Goal: Contribute content: Add original content to the website for others to see

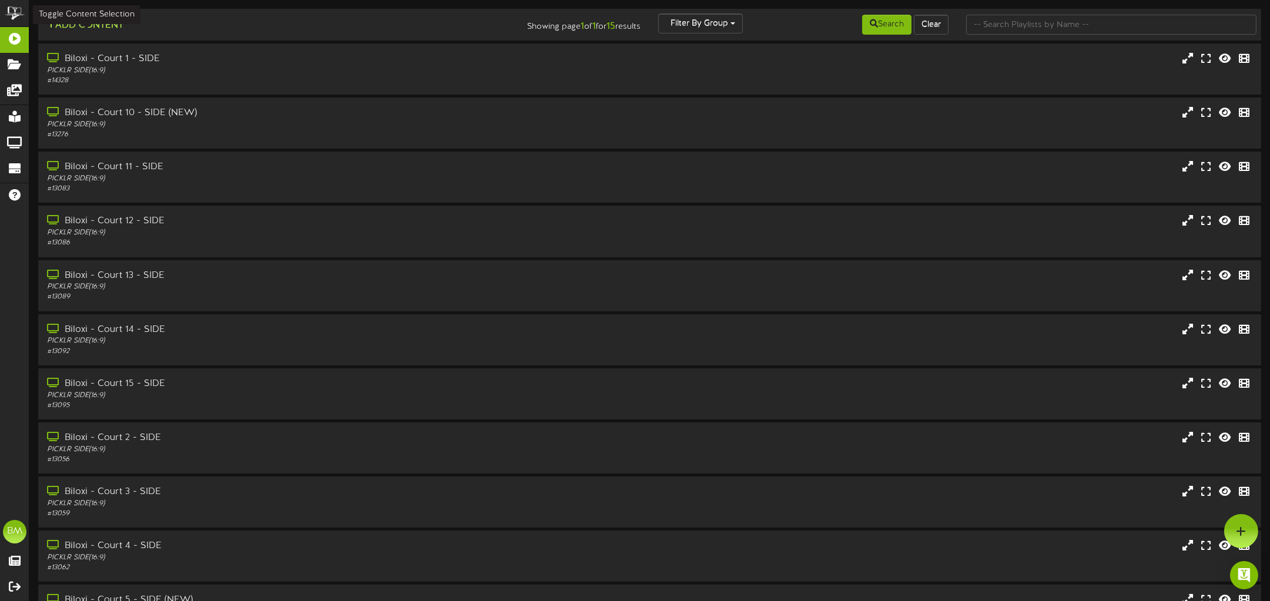
click at [87, 28] on button "Add Content" at bounding box center [85, 25] width 84 height 15
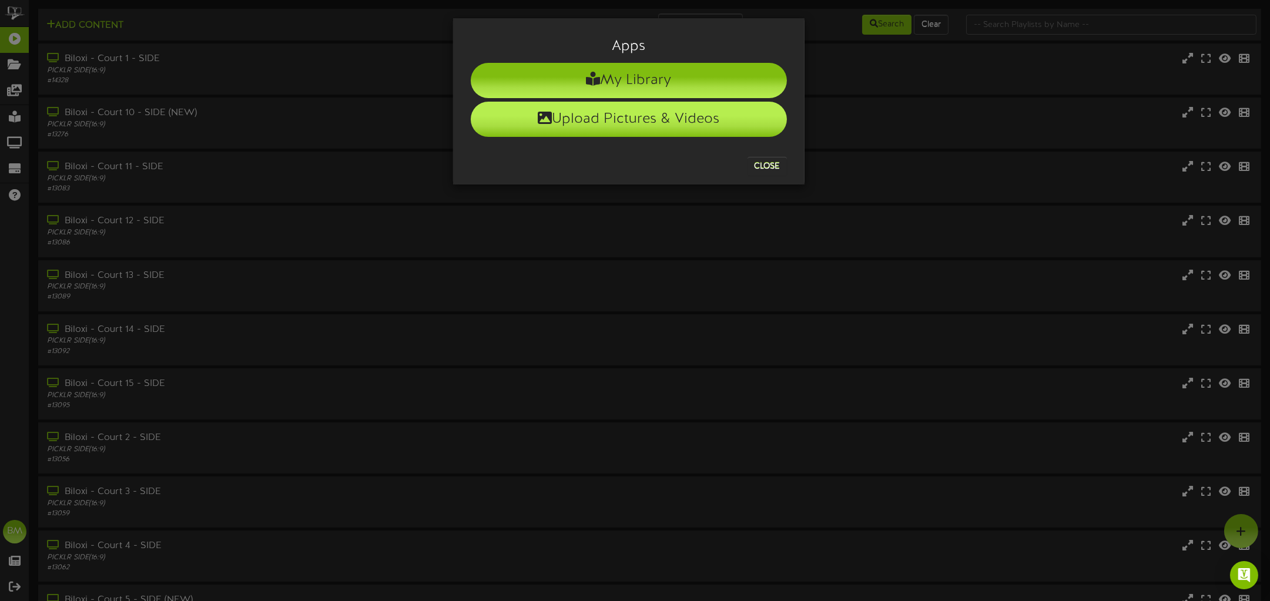
click at [609, 123] on li "Upload Pictures & Videos" at bounding box center [629, 119] width 316 height 35
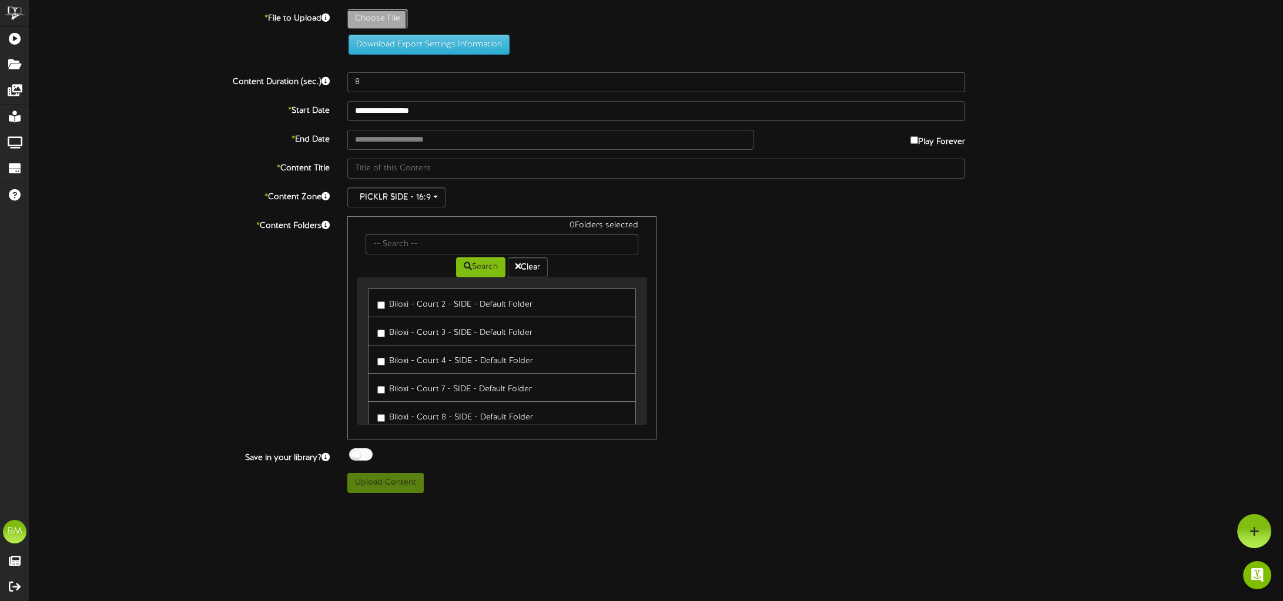
type input "**********"
type input "WB1"
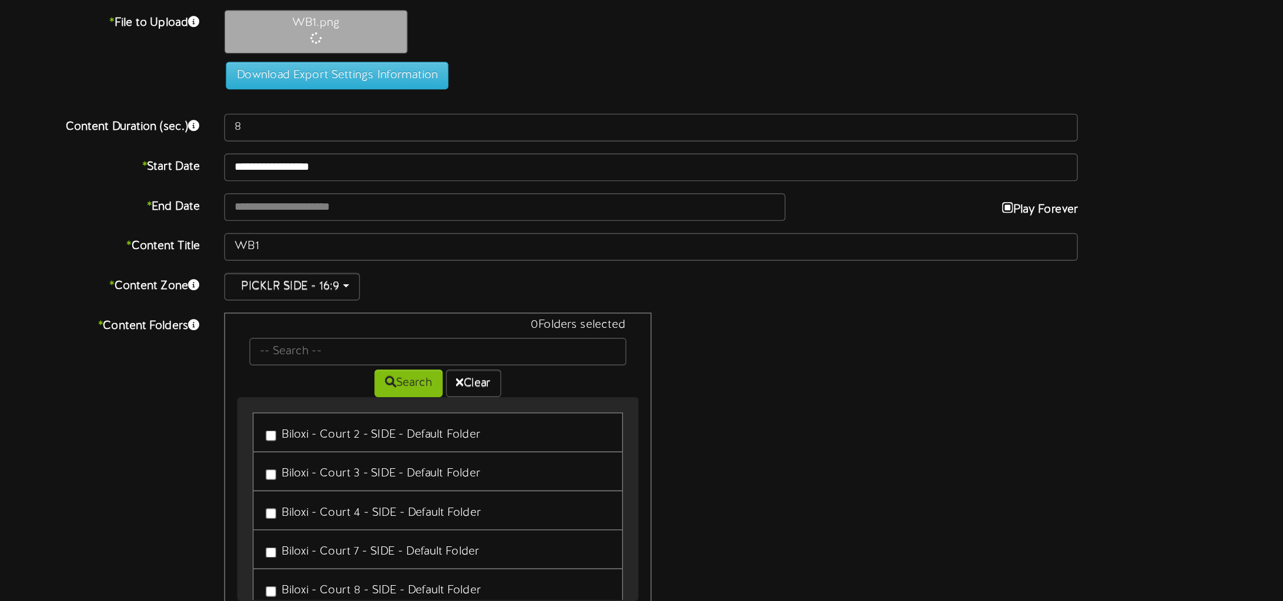
type input "**********"
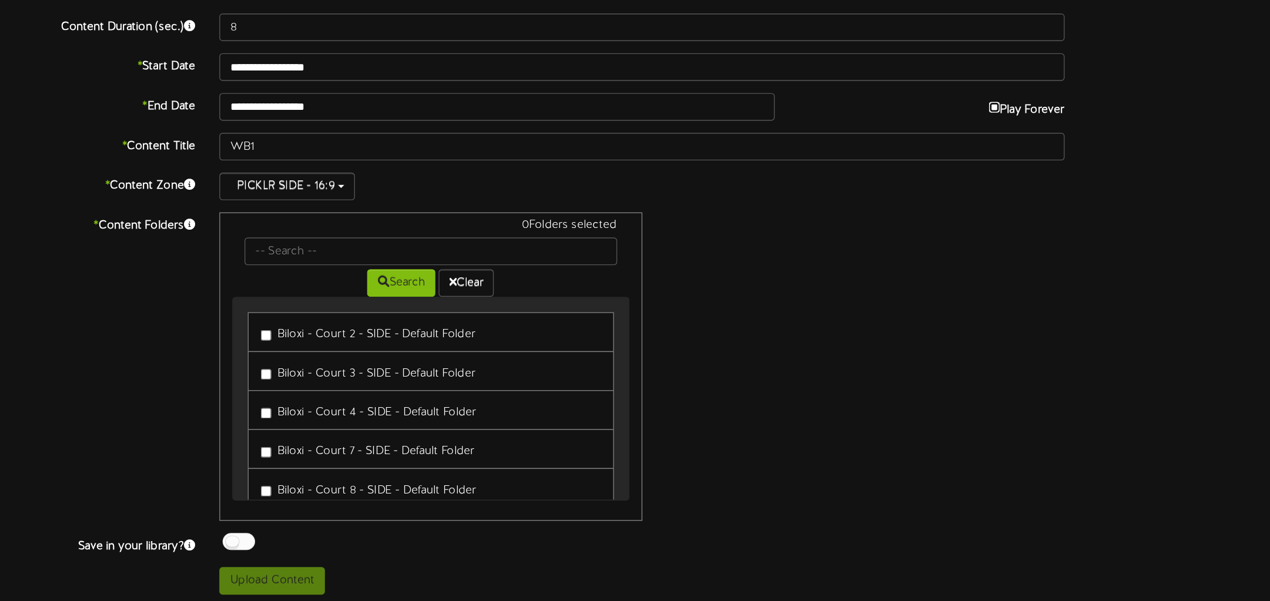
scroll to position [93, 0]
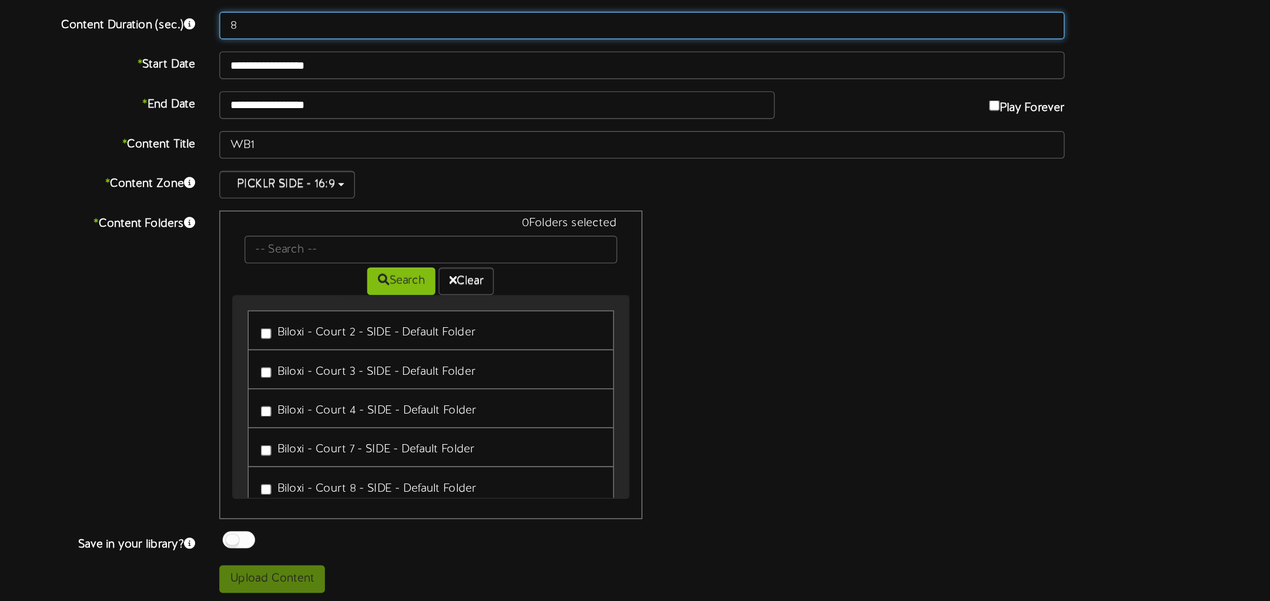
click at [797, 186] on input "8" at bounding box center [650, 185] width 612 height 20
type input "12"
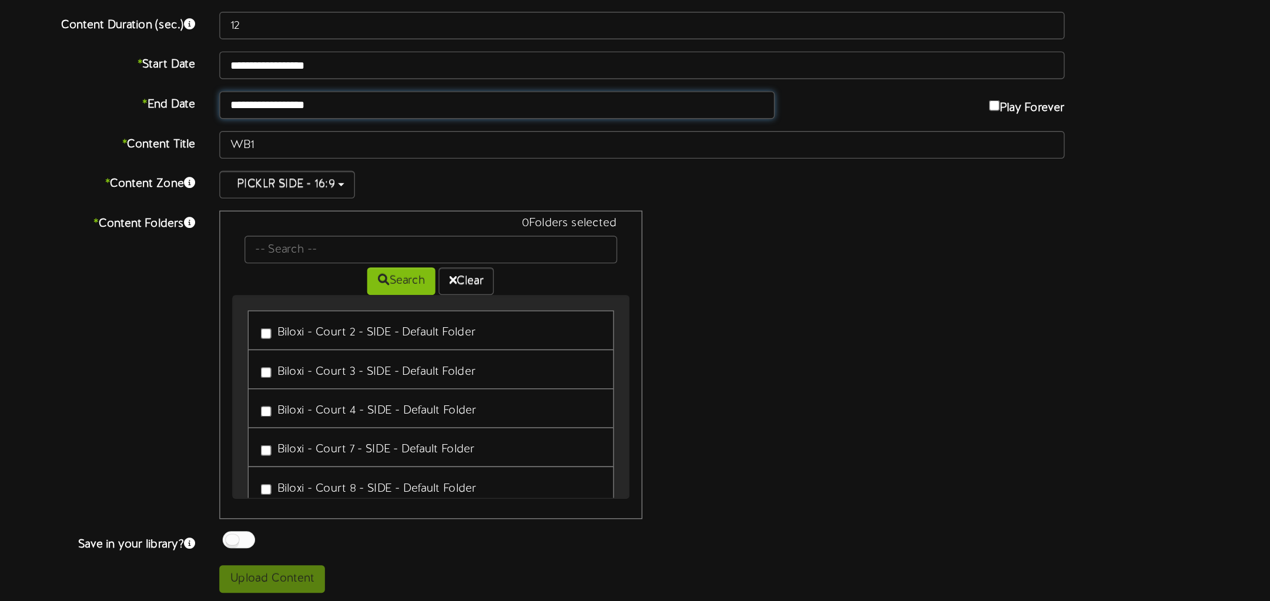
click at [485, 245] on body "ChannelValet Playlists Folders Messages My Library Groups Devices Help BM Bilox…" at bounding box center [635, 256] width 1270 height 698
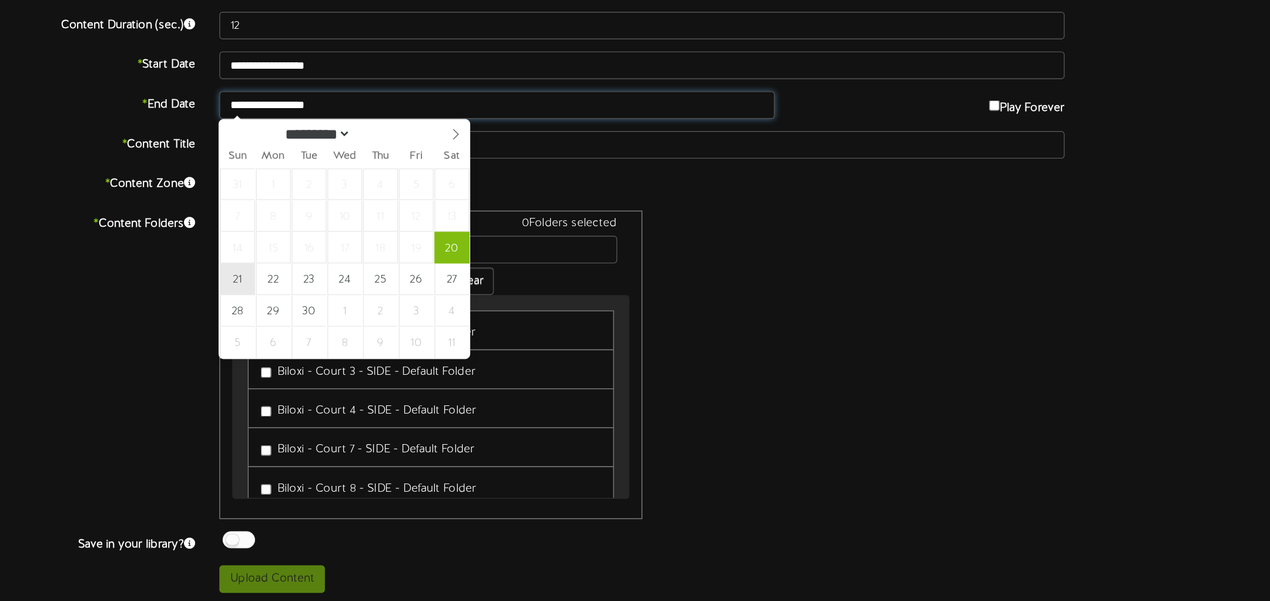
type input "**********"
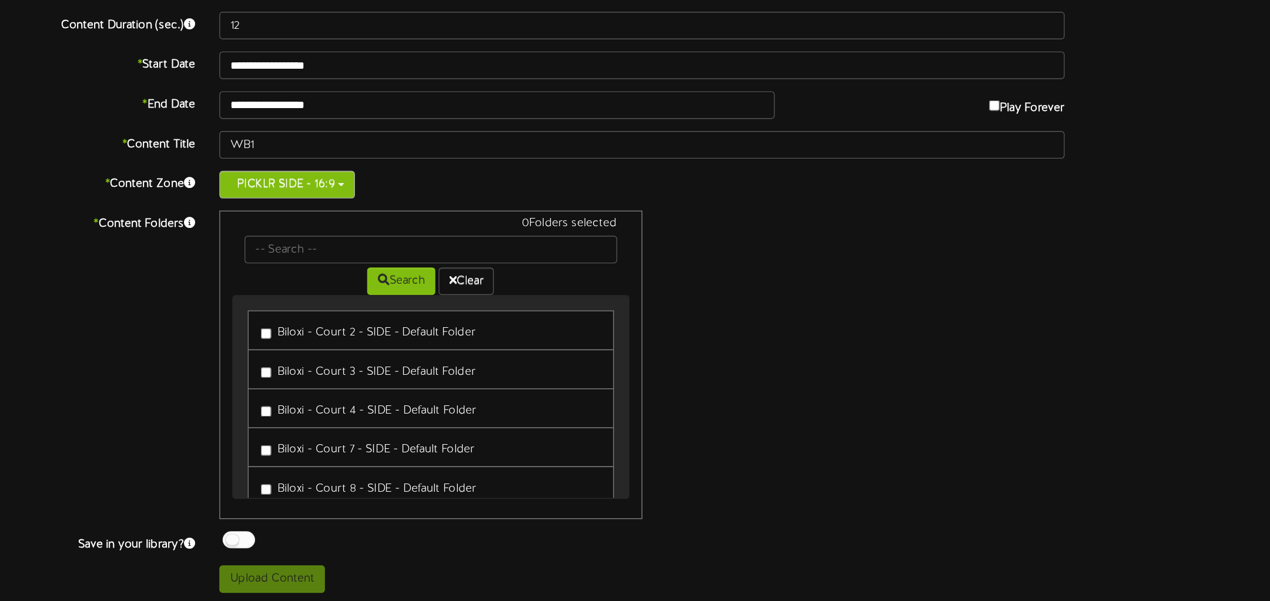
click at [432, 299] on span "button" at bounding box center [432, 300] width 5 height 2
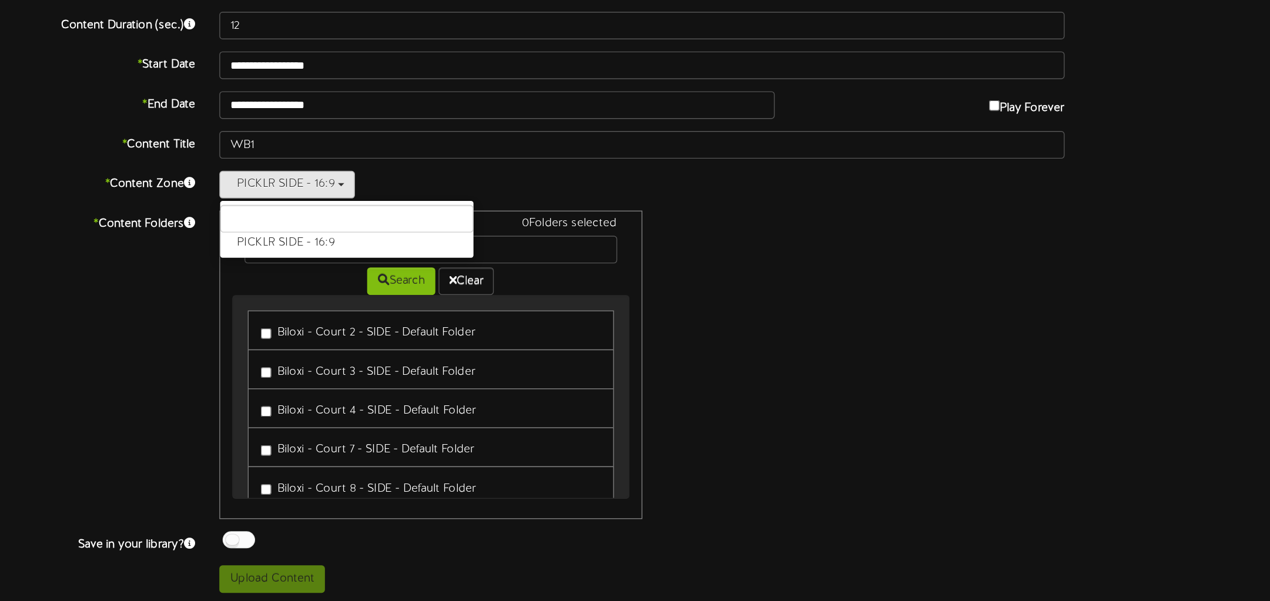
click at [1045, 478] on div "* Content Folders 0 Folders selected Search Clear Biloxi - Court 2 - SIDE - Def…" at bounding box center [650, 430] width 1258 height 223
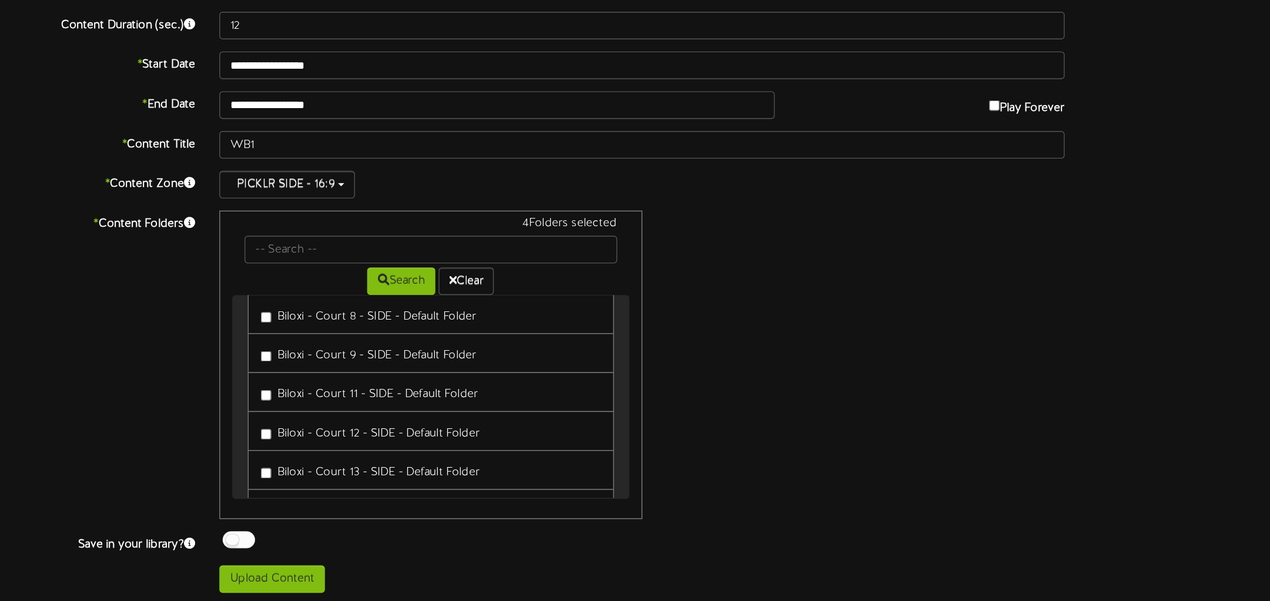
scroll to position [126, 0]
click at [378, 449] on label "Biloxi - Court 11 - SIDE - Default Folder" at bounding box center [452, 449] width 157 height 16
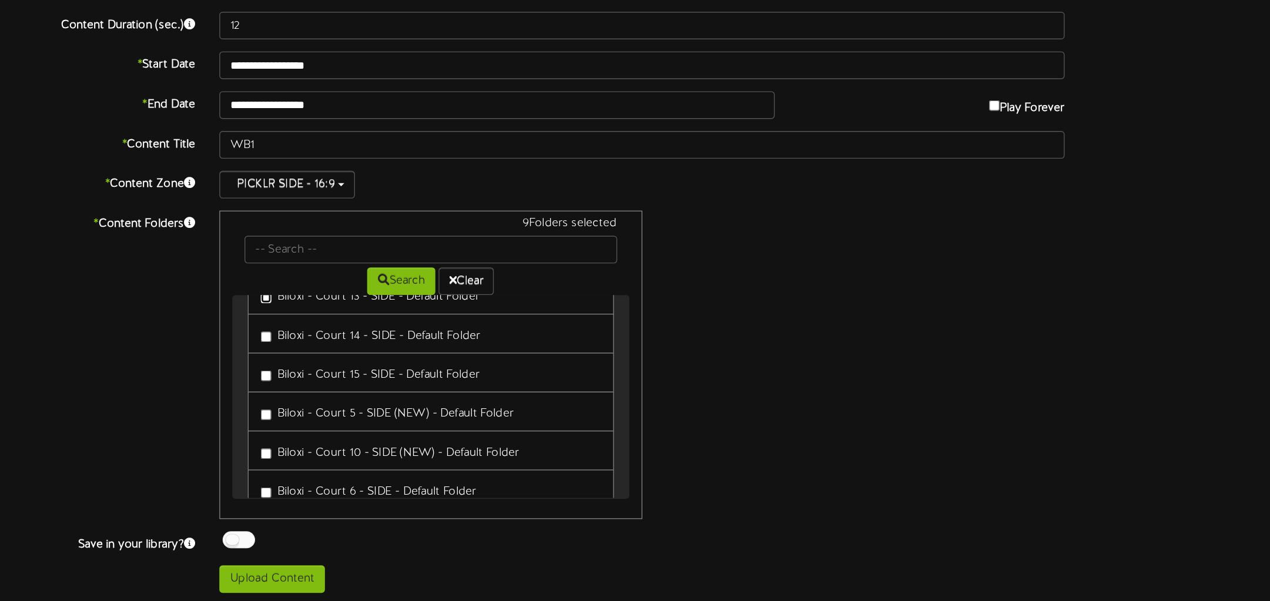
scroll to position [259, 0]
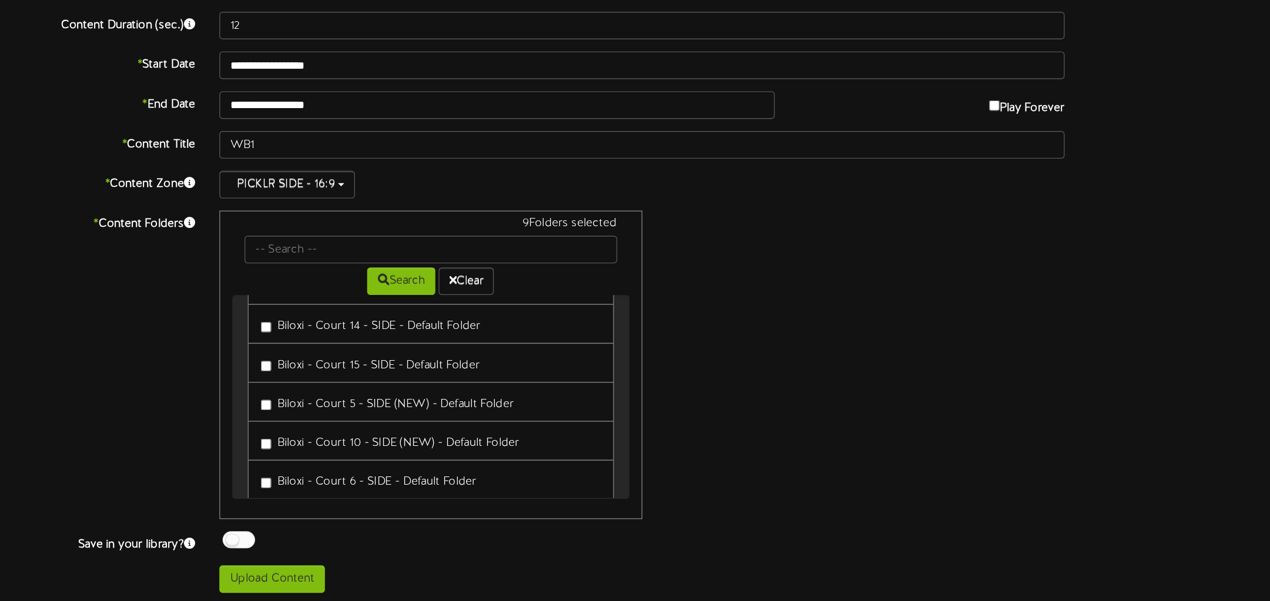
click at [381, 397] on label "Biloxi - Court 14 - SIDE - Default Folder" at bounding box center [453, 401] width 159 height 16
click at [378, 427] on label "Biloxi - Court 15 - SIDE - Default Folder" at bounding box center [453, 429] width 158 height 16
click at [381, 505] on label "Biloxi - Court 6 - SIDE - Default Folder" at bounding box center [452, 513] width 156 height 16
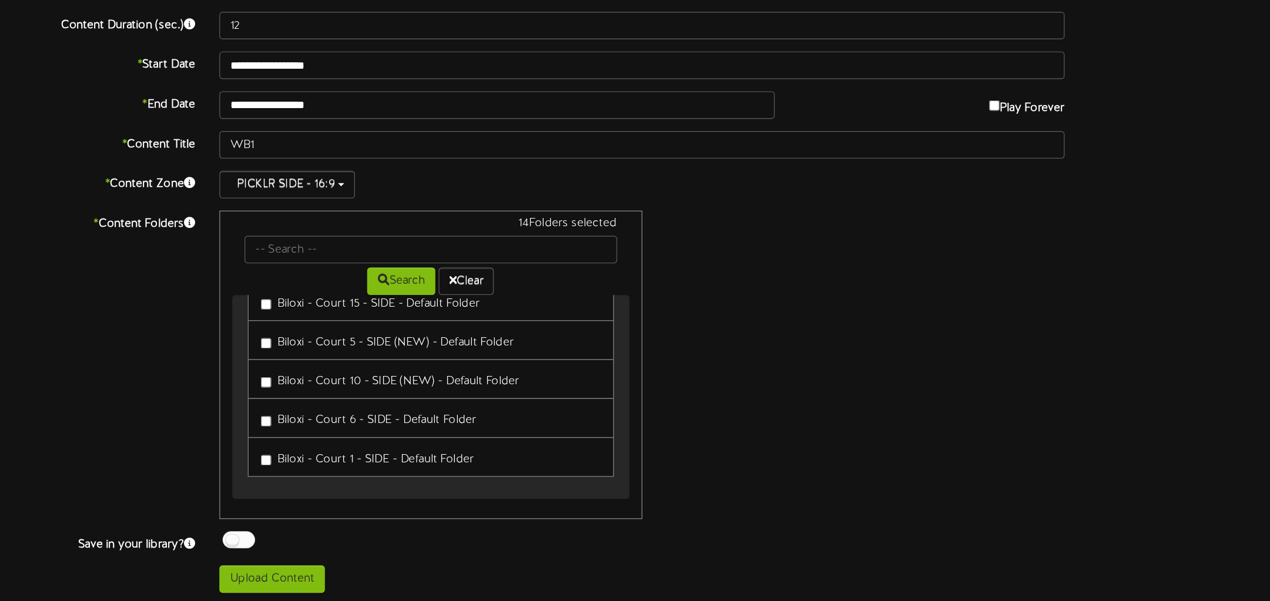
click at [383, 491] on label "Biloxi - Court 1 - SIDE - Default Folder" at bounding box center [451, 497] width 154 height 16
click at [397, 580] on button "Upload Content" at bounding box center [382, 585] width 76 height 20
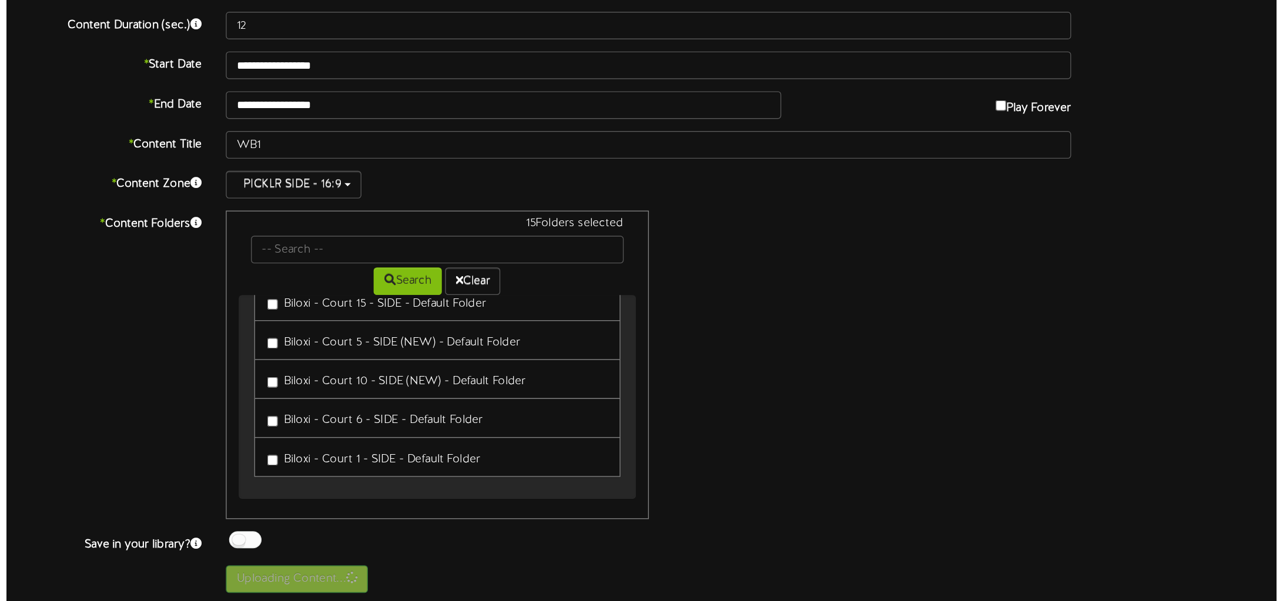
scroll to position [0, 0]
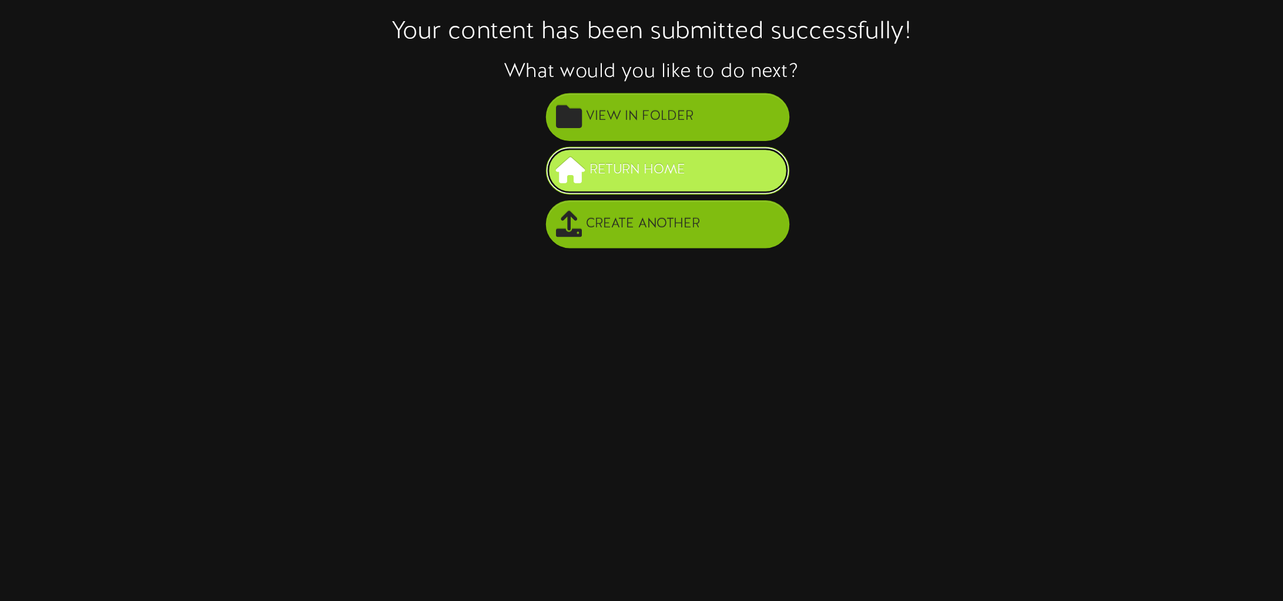
click at [675, 293] on span "Return Home" at bounding box center [646, 289] width 75 height 19
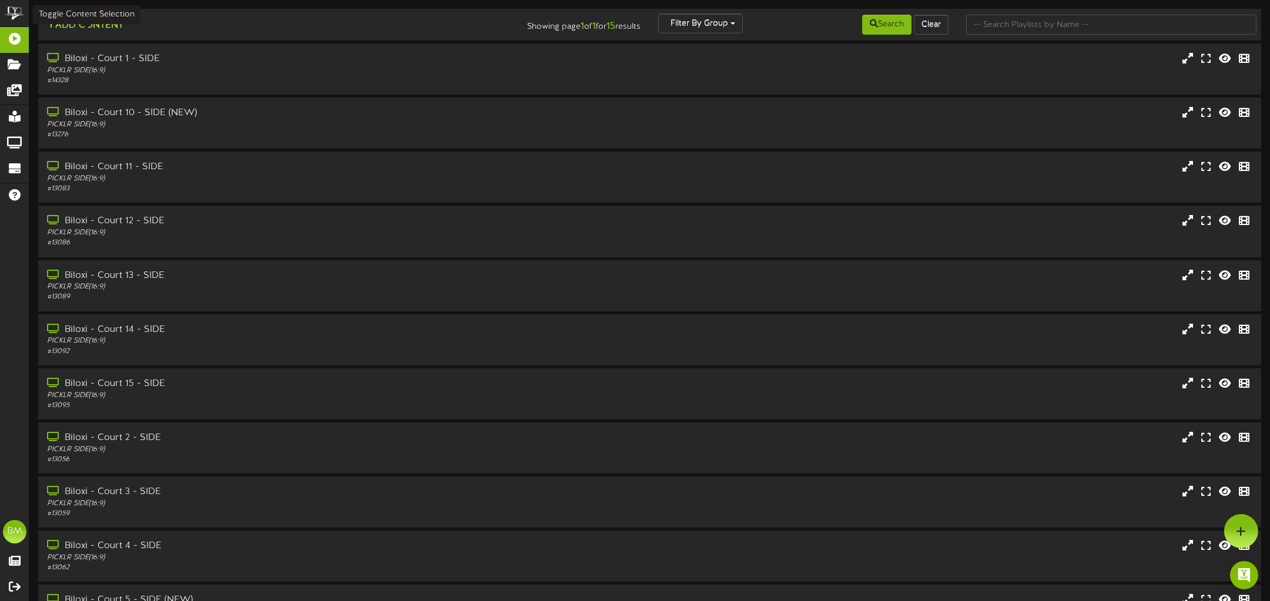
click at [87, 25] on button "Add Content" at bounding box center [85, 25] width 84 height 15
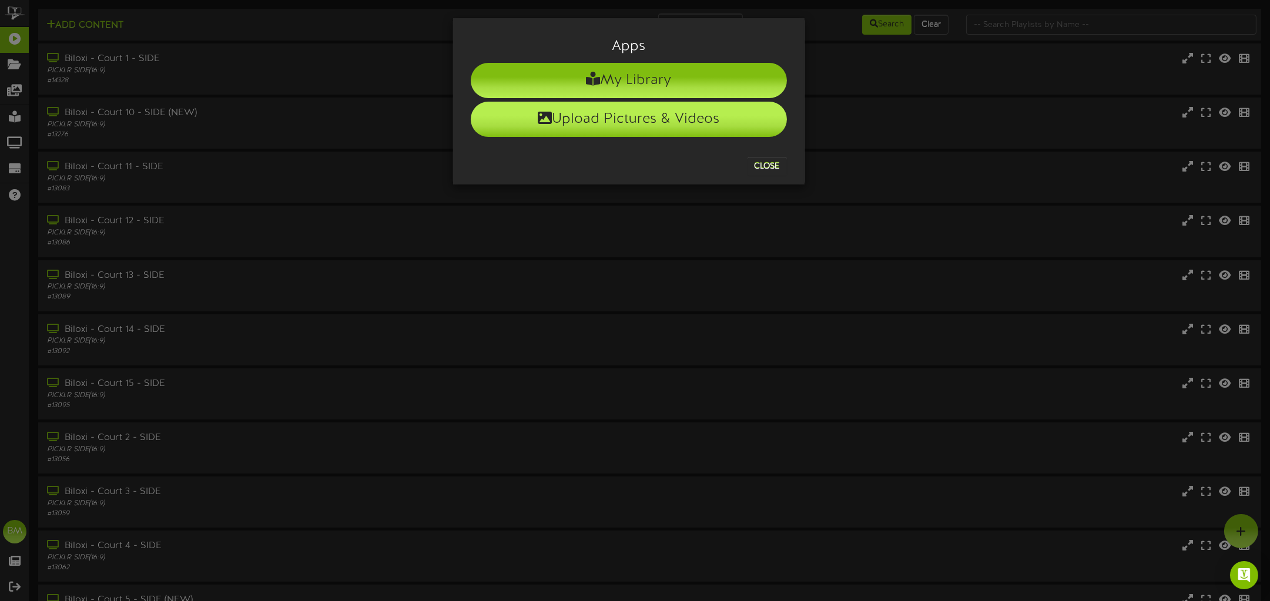
click at [659, 123] on li "Upload Pictures & Videos" at bounding box center [629, 119] width 316 height 35
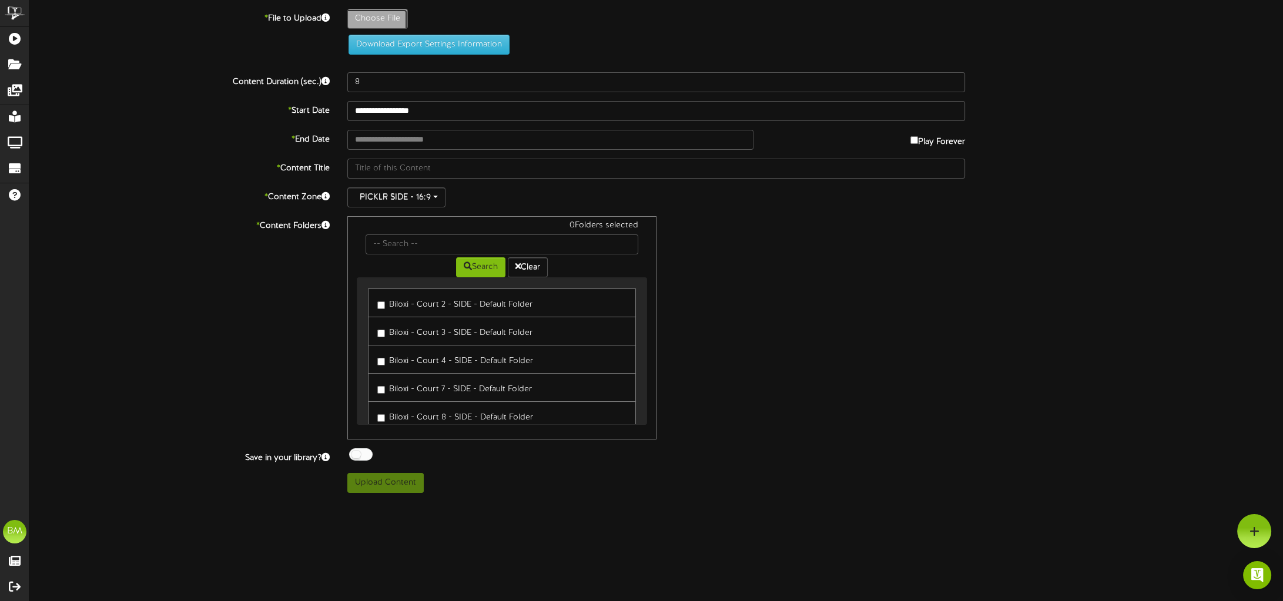
type input "**********"
type input "WB2"
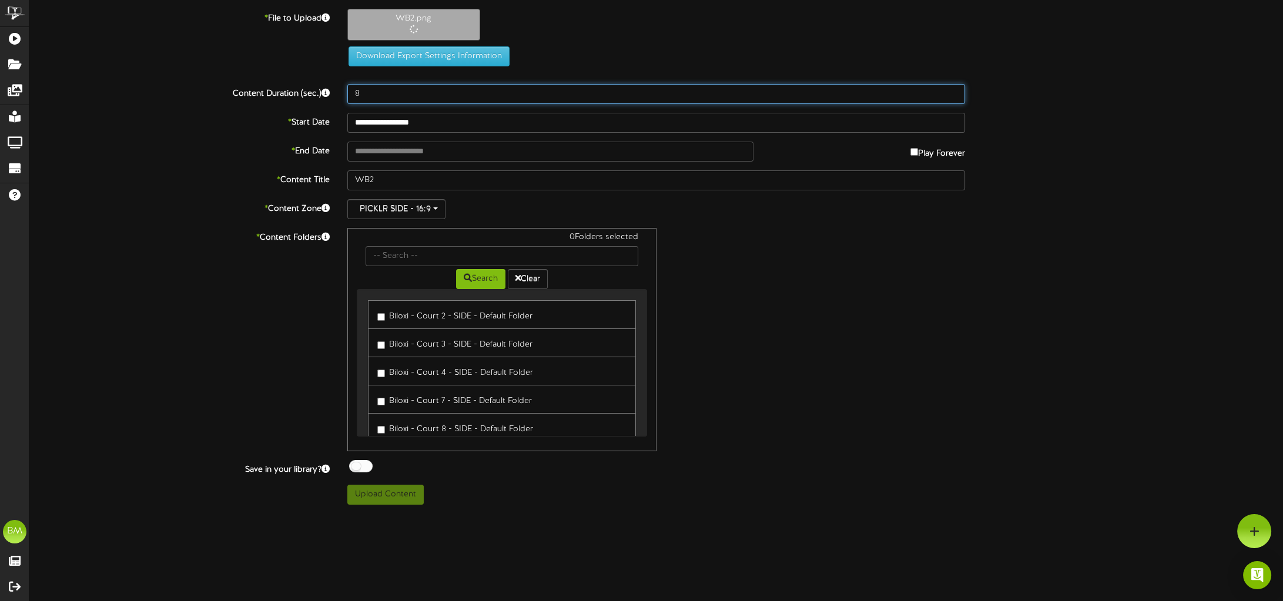
drag, startPoint x: 475, startPoint y: 100, endPoint x: 291, endPoint y: 102, distance: 184.5
click at [291, 102] on div "Content Duration (sec.) 8" at bounding box center [656, 94] width 1271 height 20
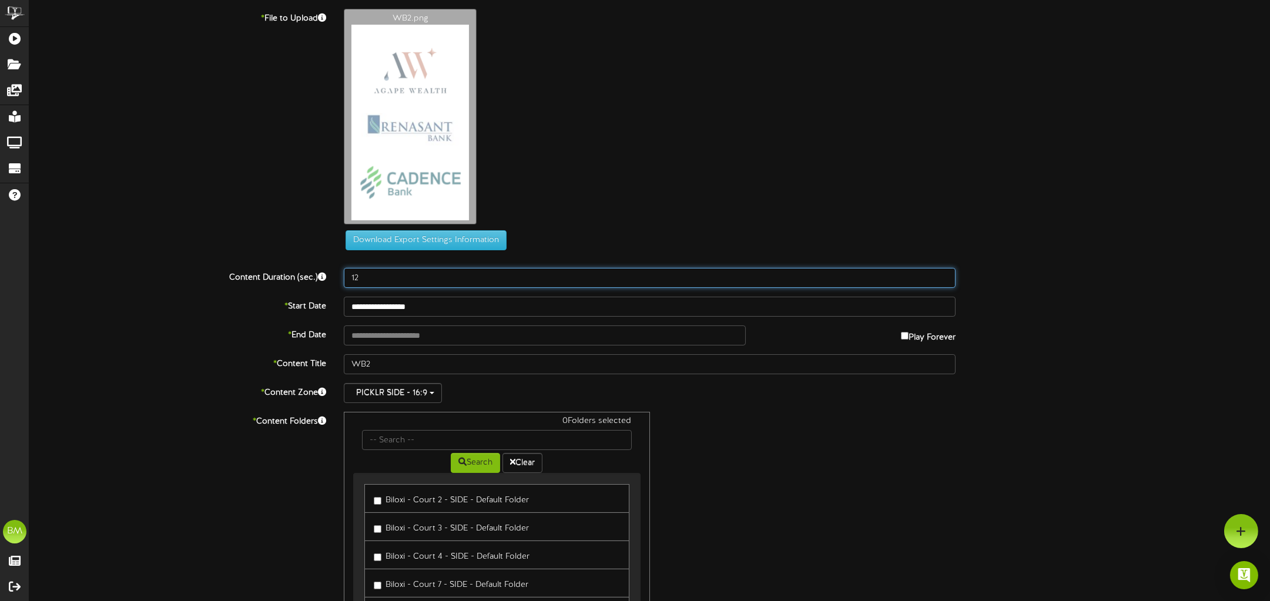
type input "12"
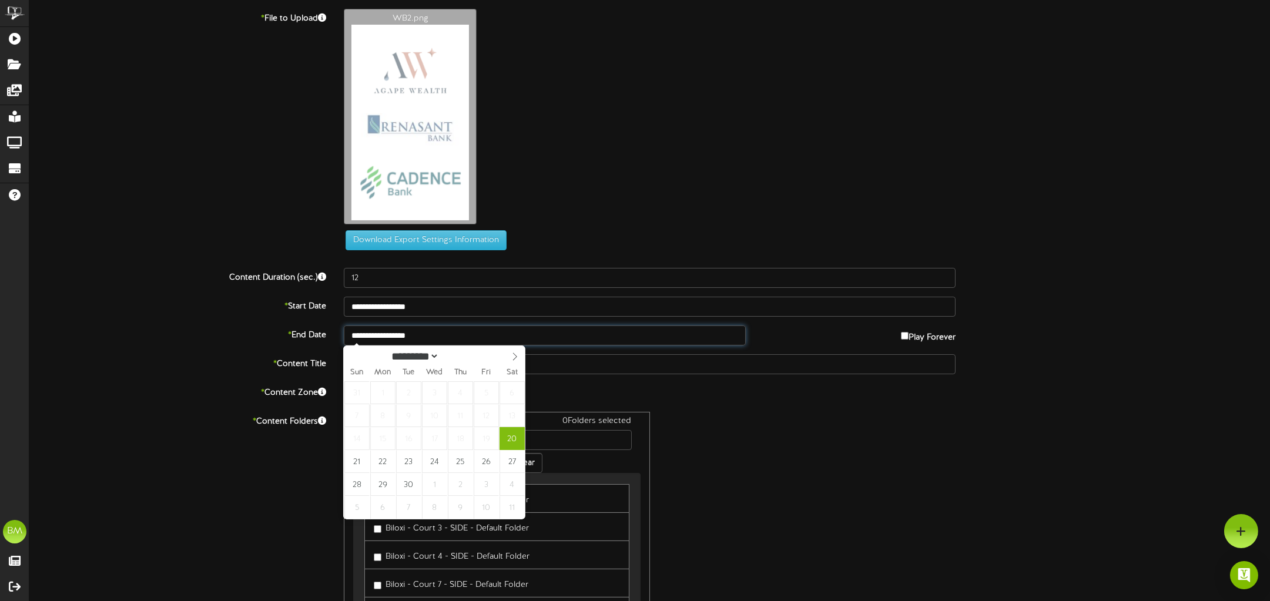
click at [468, 334] on input "**********" at bounding box center [545, 336] width 402 height 20
type input "**********"
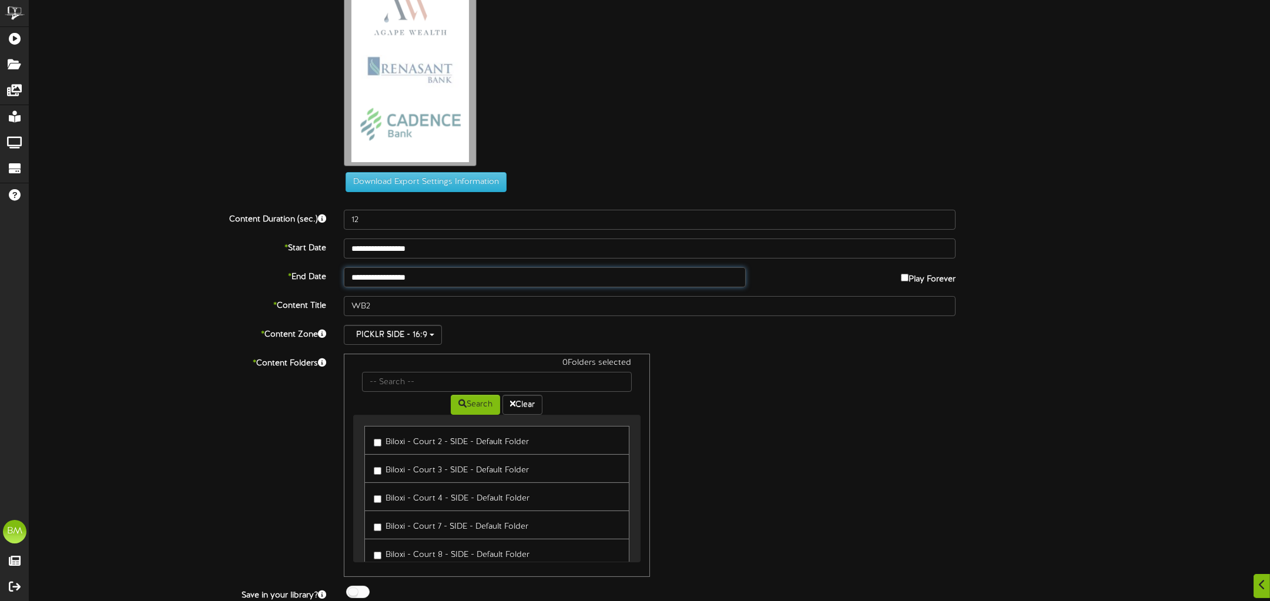
scroll to position [93, 0]
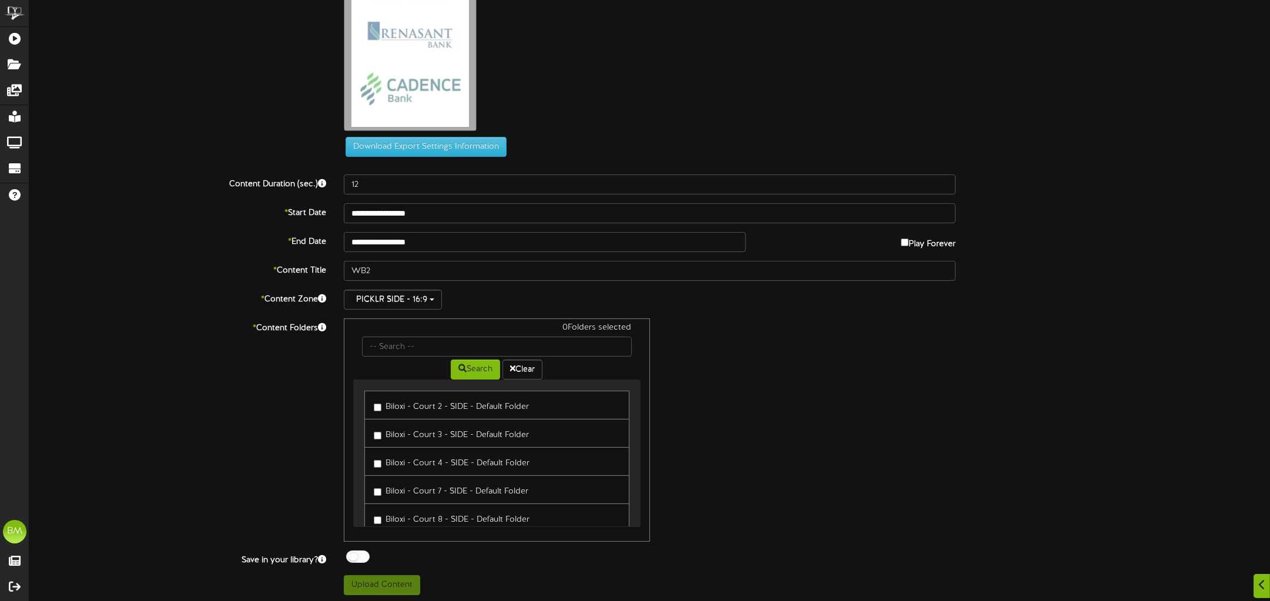
click at [373, 411] on link "Biloxi - Court 2 - SIDE - Default Folder" at bounding box center [496, 405] width 264 height 29
click at [381, 431] on label "Biloxi - Court 3 - SIDE - Default Folder" at bounding box center [451, 433] width 155 height 16
click at [381, 518] on label "Biloxi - Court 8 - SIDE - Default Folder" at bounding box center [452, 518] width 156 height 16
drag, startPoint x: 639, startPoint y: 414, endPoint x: 648, endPoint y: 442, distance: 29.0
click at [648, 442] on div "5 Folders selected Search Clear Biloxi - Court 2 - SIDE - Default Folder Biloxi…" at bounding box center [497, 430] width 306 height 223
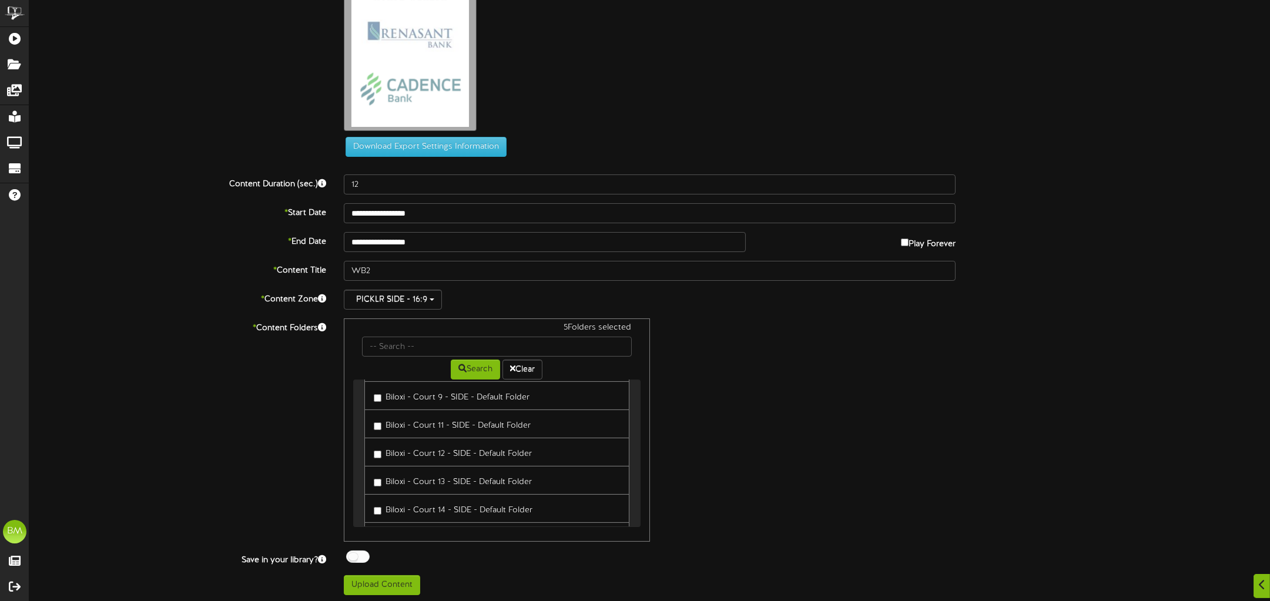
scroll to position [148, 0]
click at [381, 424] on label "Biloxi - Court 11 - SIDE - Default Folder" at bounding box center [452, 426] width 157 height 16
click at [382, 452] on label "Biloxi - Court 12 - SIDE - Default Folder" at bounding box center [453, 455] width 158 height 16
click at [379, 483] on label "Biloxi - Court 13 - SIDE - Default Folder" at bounding box center [453, 483] width 158 height 16
click at [381, 504] on label "Biloxi - Court 14 - SIDE - Default Folder" at bounding box center [453, 511] width 159 height 16
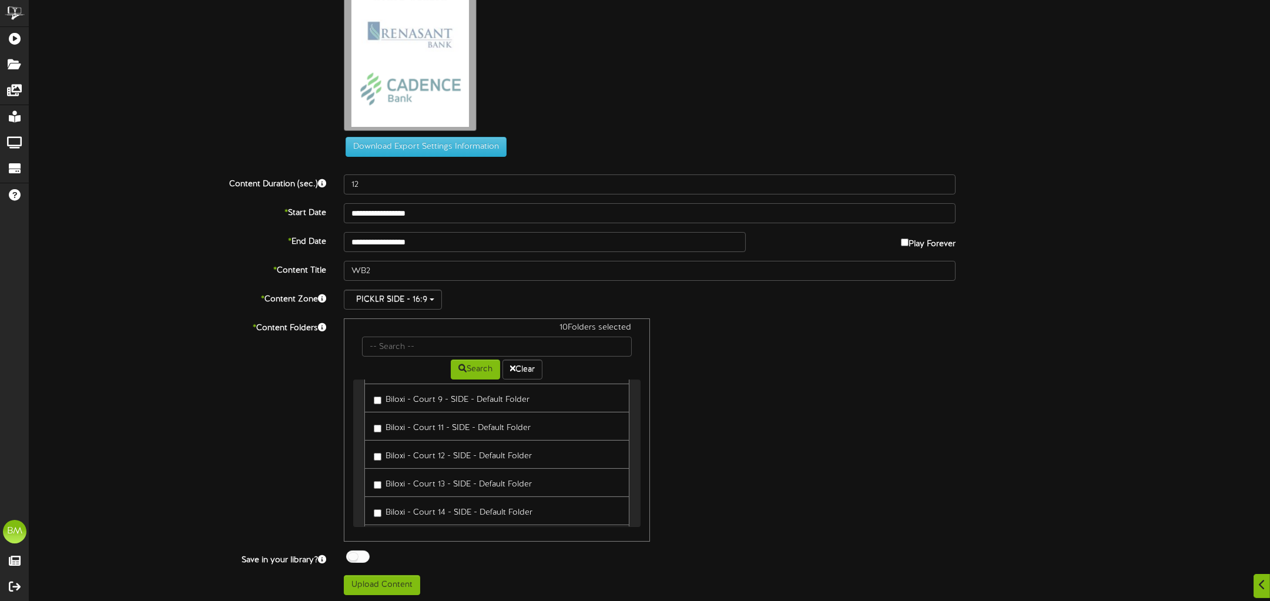
drag, startPoint x: 641, startPoint y: 452, endPoint x: 648, endPoint y: 490, distance: 38.3
click at [648, 490] on div "10 Folders selected Search Clear Biloxi - Court 2 - SIDE - Default Folder Bilox…" at bounding box center [497, 430] width 306 height 223
drag, startPoint x: 640, startPoint y: 458, endPoint x: 640, endPoint y: 474, distance: 15.9
click at [640, 474] on div "Biloxi - Court 2 - SIDE - Default Folder Biloxi - Court 3 - SIDE - Default Fold…" at bounding box center [496, 453] width 287 height 147
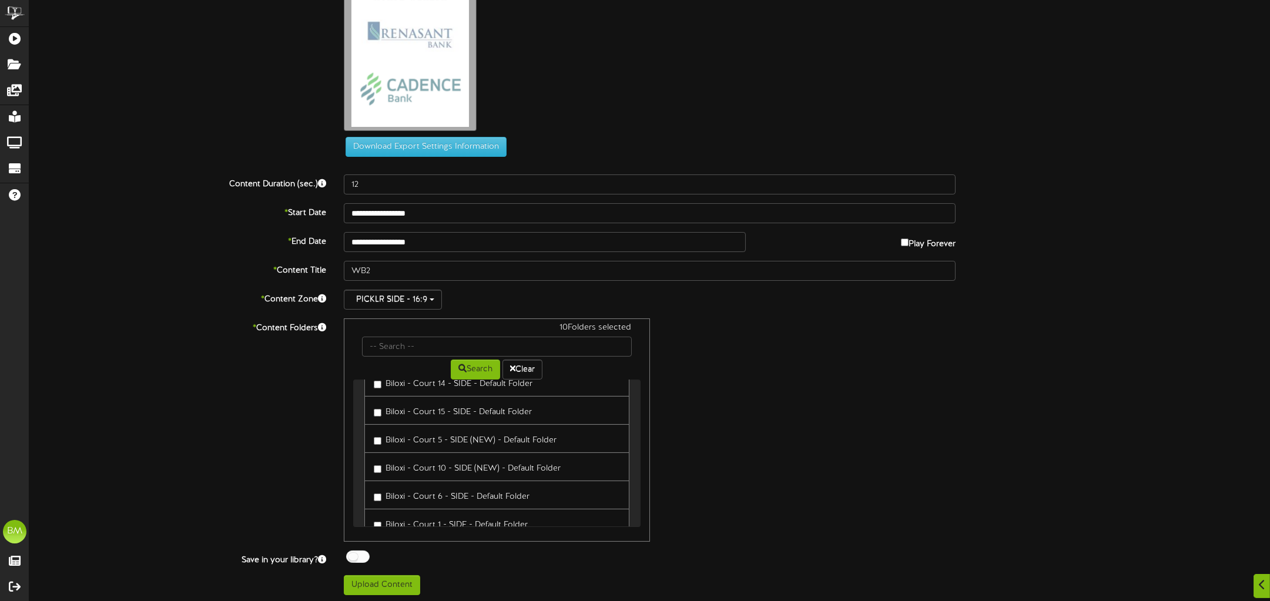
click at [382, 407] on label "Biloxi - Court 15 - SIDE - Default Folder" at bounding box center [453, 411] width 158 height 16
click at [381, 433] on label "Biloxi - Court 5 - SIDE (NEW) - Default Folder" at bounding box center [465, 439] width 183 height 16
click at [382, 489] on label "Biloxi - Court 6 - SIDE - Default Folder" at bounding box center [452, 495] width 156 height 16
click at [378, 520] on label "Biloxi - Court 1 - SIDE - Default Folder" at bounding box center [451, 523] width 154 height 16
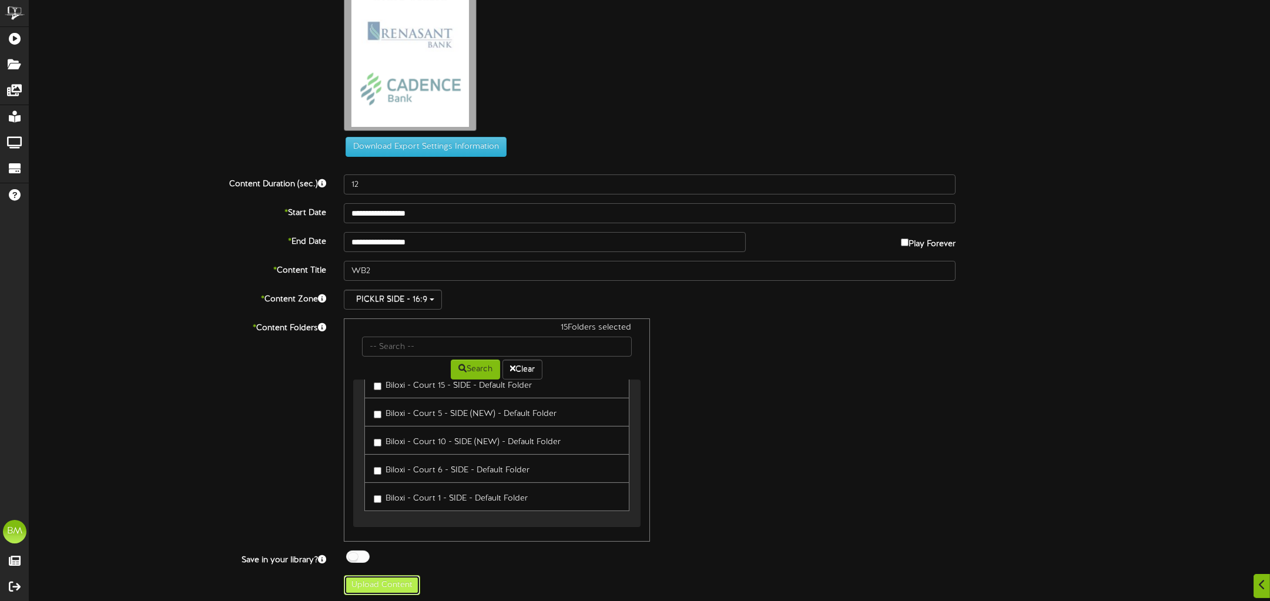
click at [400, 579] on button "Upload Content" at bounding box center [382, 585] width 76 height 20
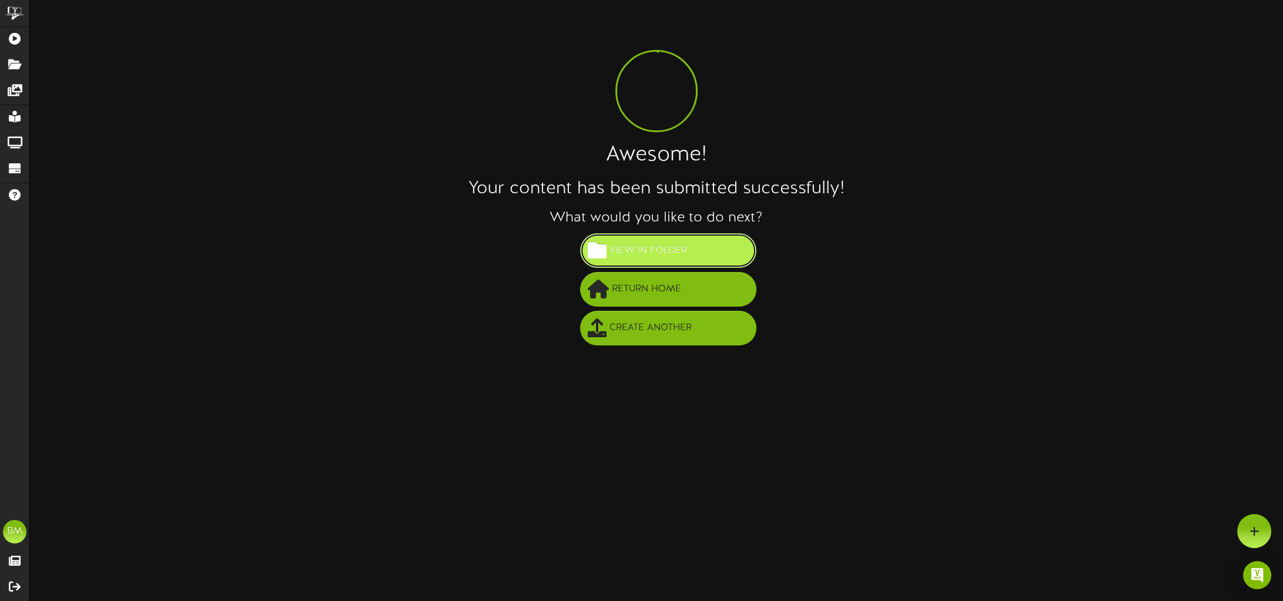
click at [656, 250] on span "View in Folder" at bounding box center [647, 250] width 83 height 19
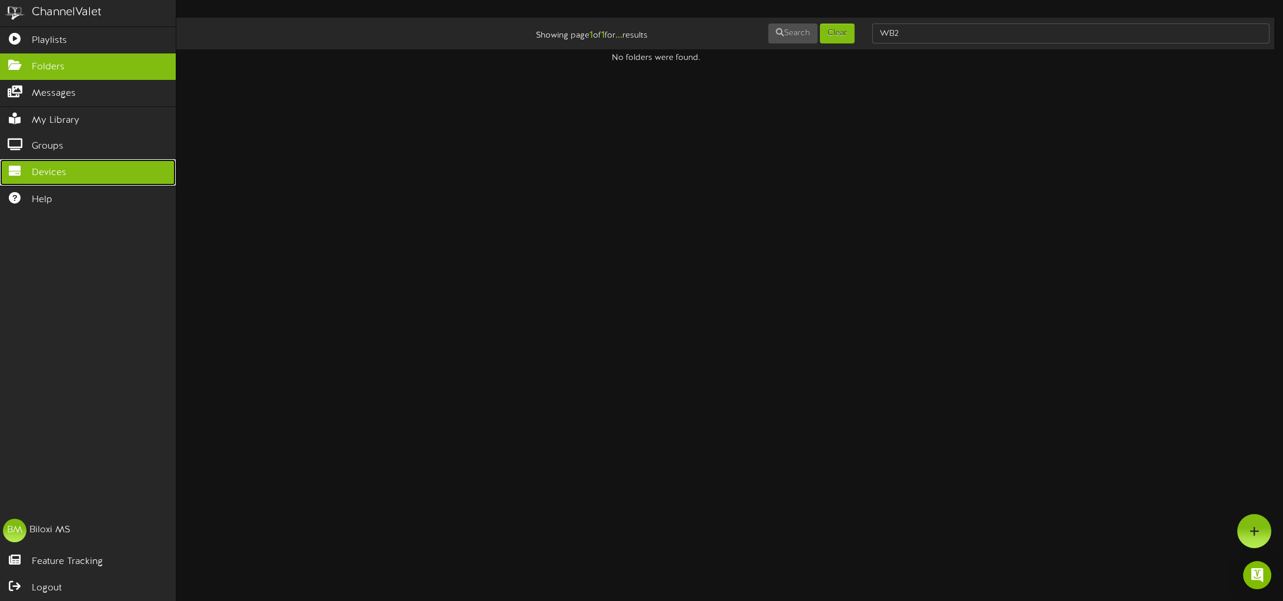
click at [96, 167] on link "Devices" at bounding box center [88, 172] width 176 height 26
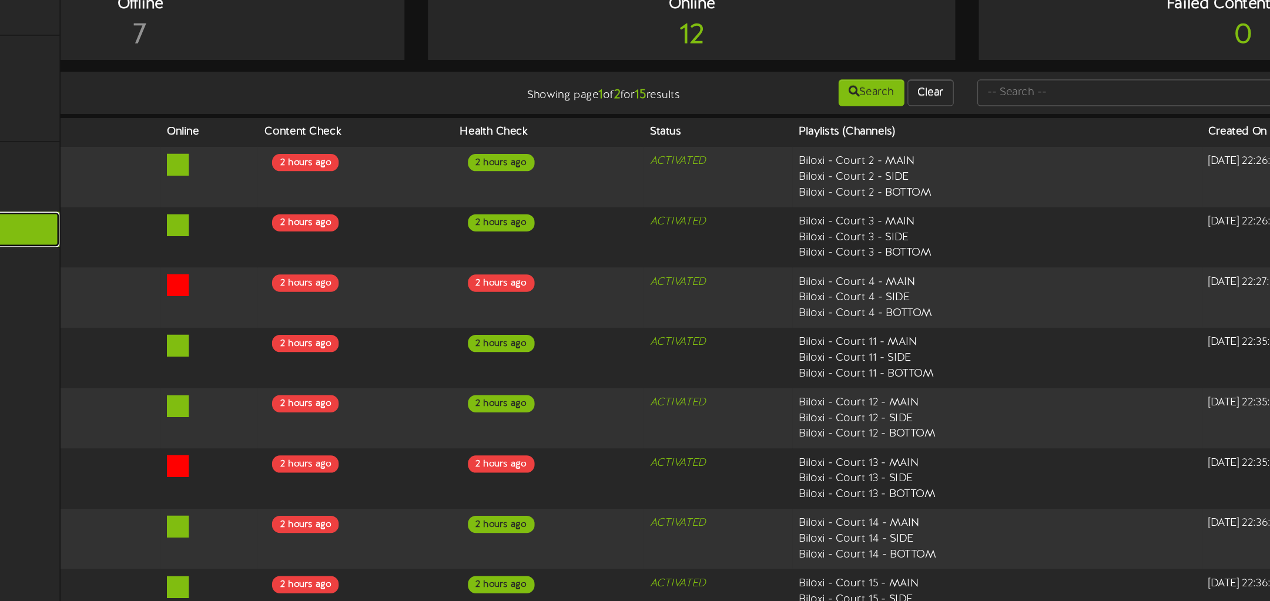
scroll to position [16, 0]
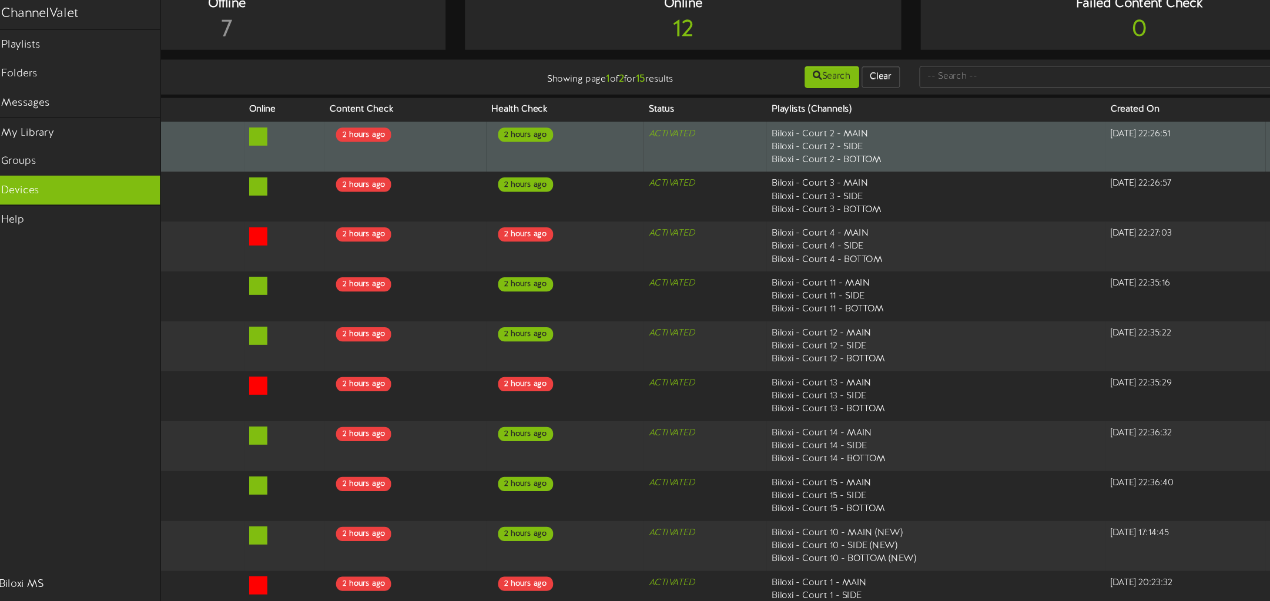
click at [498, 122] on div "2 hours ago" at bounding box center [507, 122] width 50 height 13
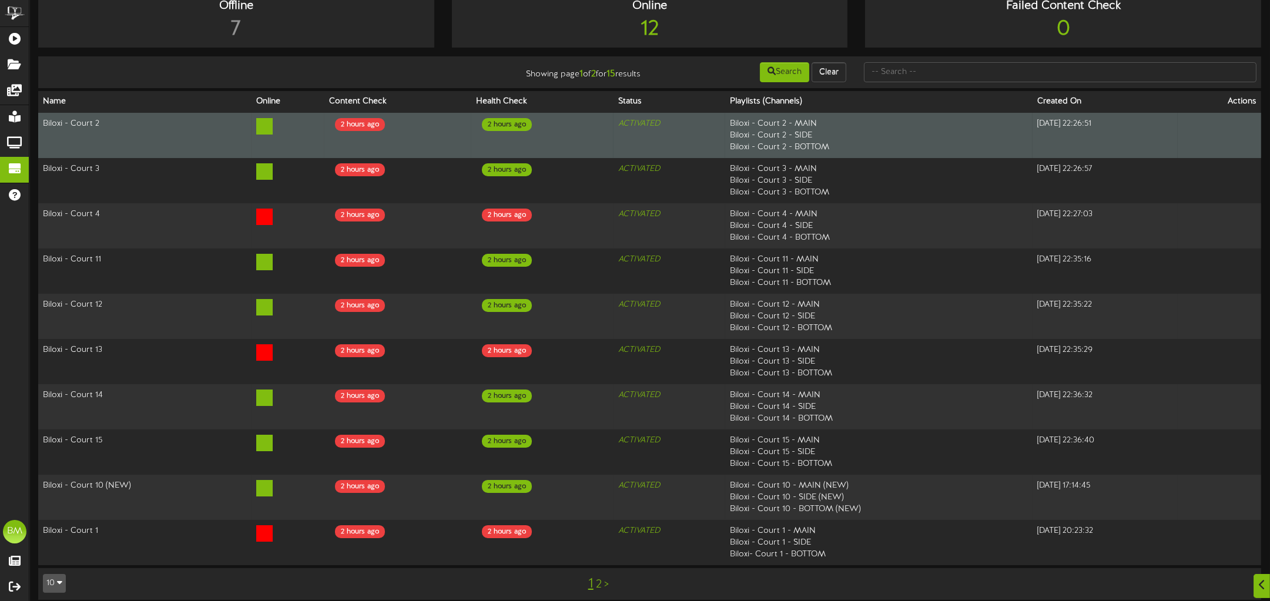
scroll to position [18, 0]
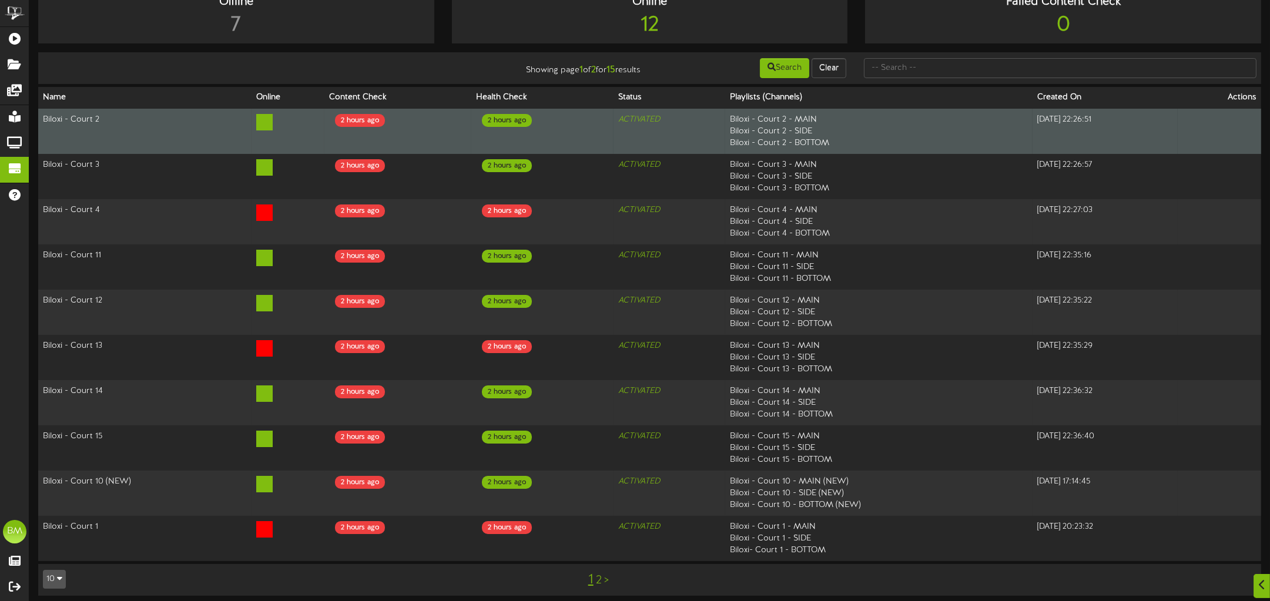
click at [636, 119] on icon "ACTIVATED" at bounding box center [639, 119] width 42 height 9
click at [489, 123] on div "2 hours ago" at bounding box center [507, 120] width 50 height 13
click at [361, 125] on div "2 hours ago" at bounding box center [360, 120] width 50 height 13
click at [261, 126] on icon at bounding box center [264, 122] width 16 height 16
click at [80, 125] on td "Biloxi - Court 2" at bounding box center [144, 132] width 213 height 46
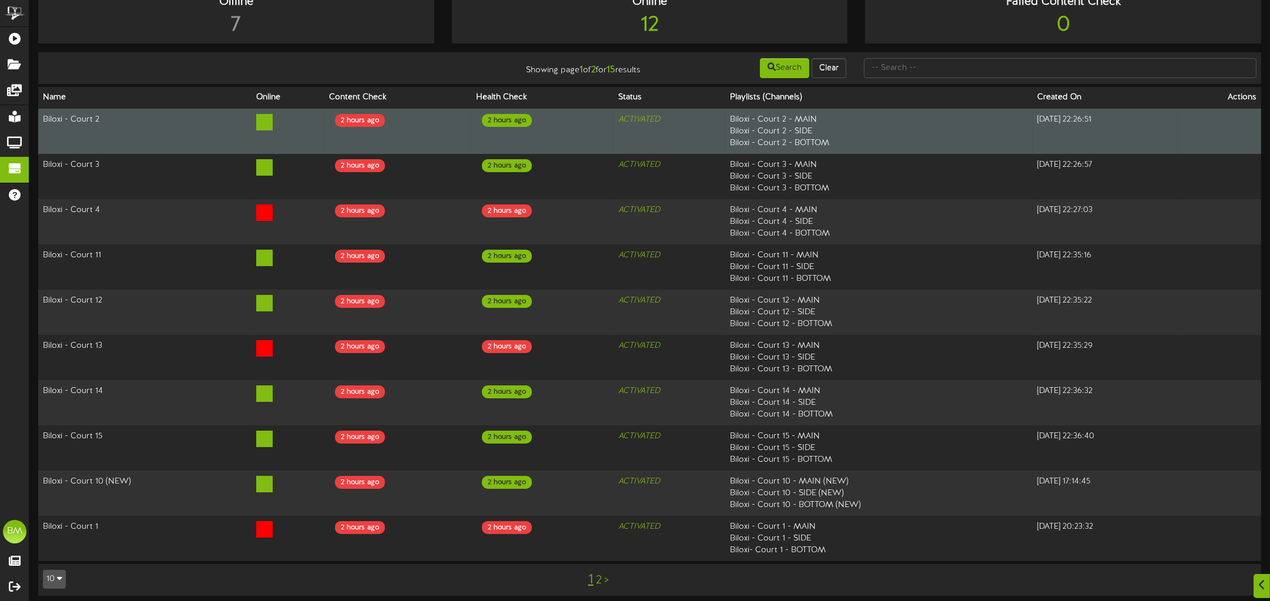
click at [776, 136] on td "Biloxi - Court 2 - MAIN Biloxi - Court 2 - SIDE Biloxi - Court 2 - BOTTOM" at bounding box center [878, 132] width 307 height 46
click at [1033, 118] on td "2024-09-11 22:26:51" at bounding box center [1105, 132] width 145 height 46
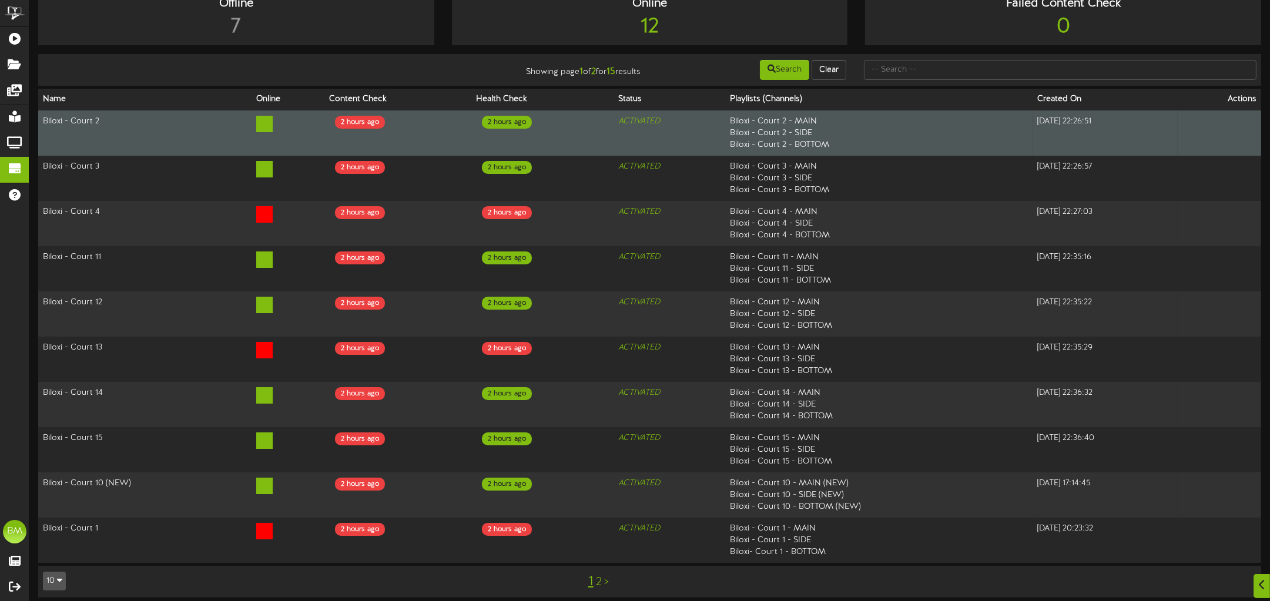
scroll to position [22, 0]
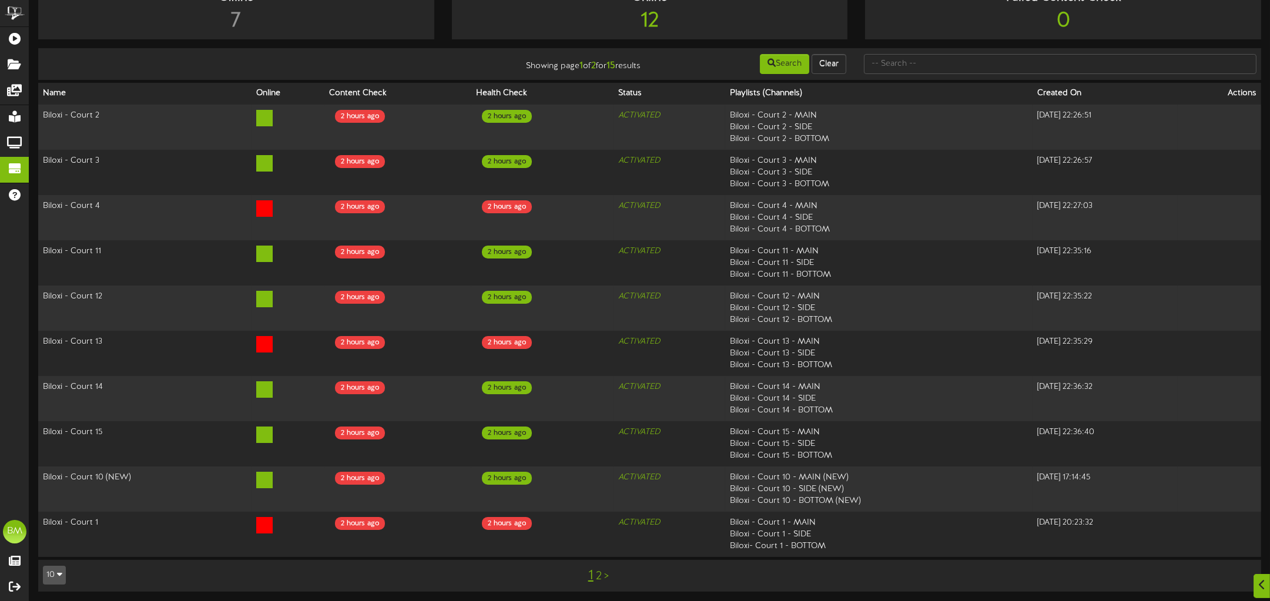
click at [599, 581] on link "2" at bounding box center [599, 576] width 6 height 13
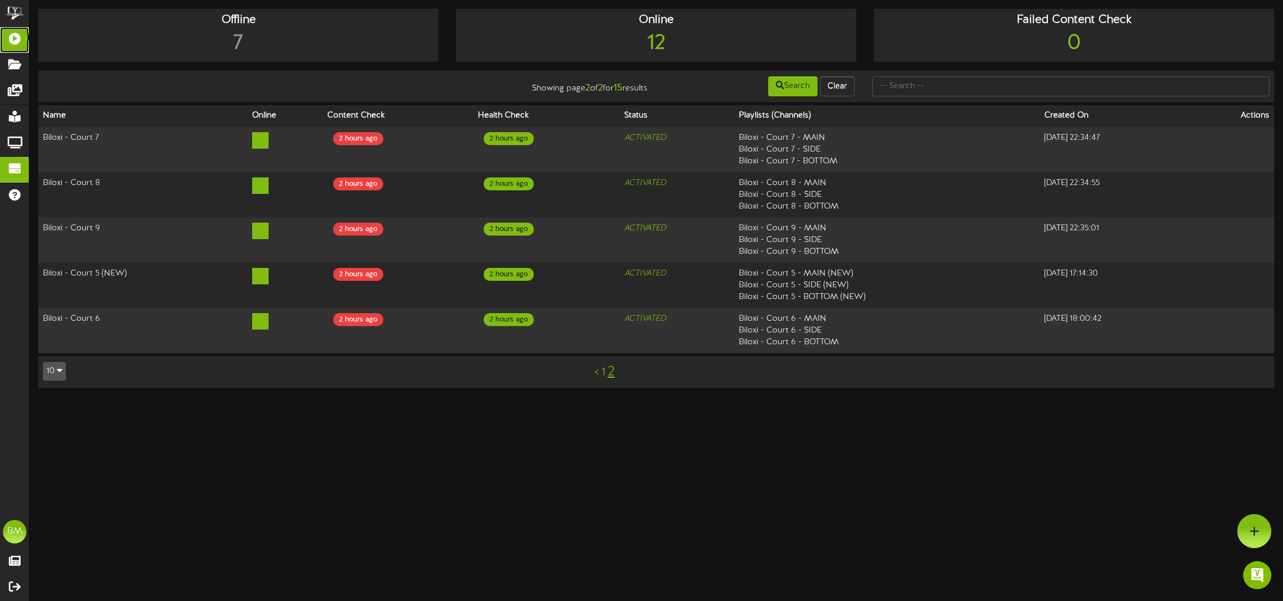
click at [14, 38] on icon at bounding box center [14, 37] width 29 height 9
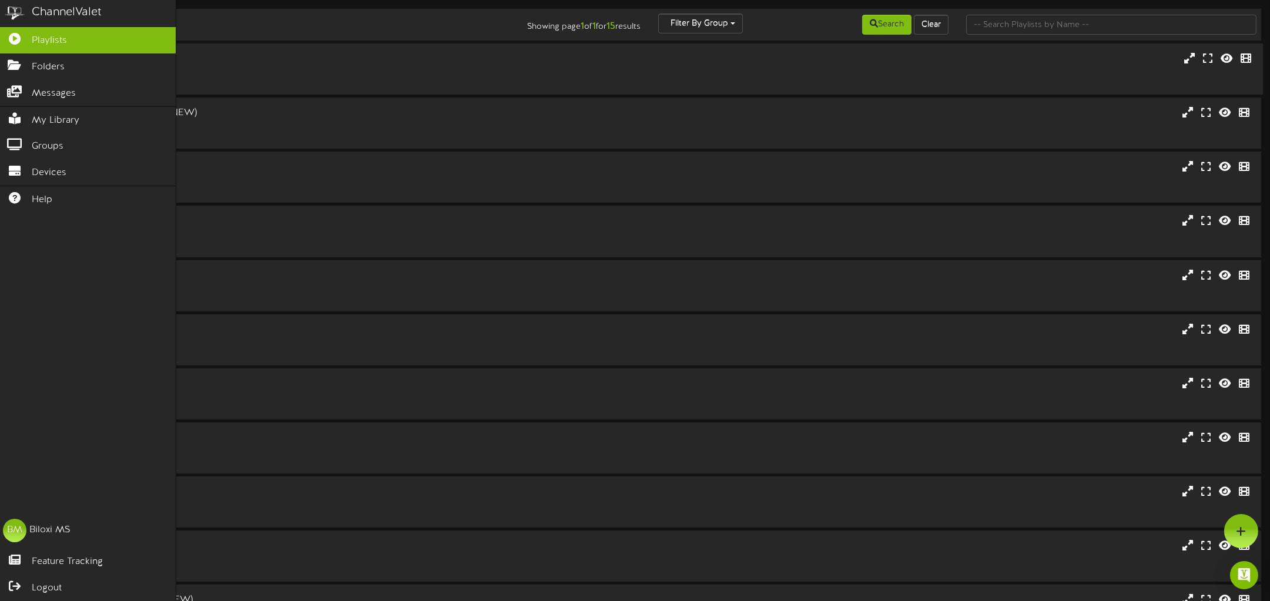
click at [536, 58] on div "Biloxi - Court 1 - SIDE" at bounding box center [292, 59] width 494 height 14
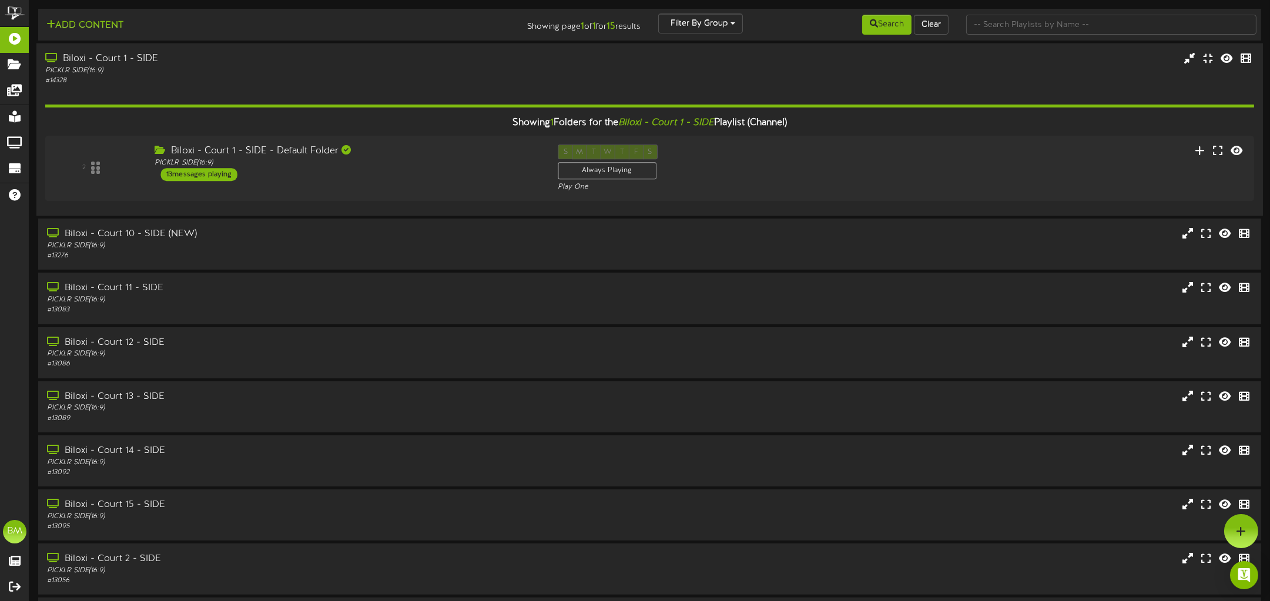
scroll to position [3, 0]
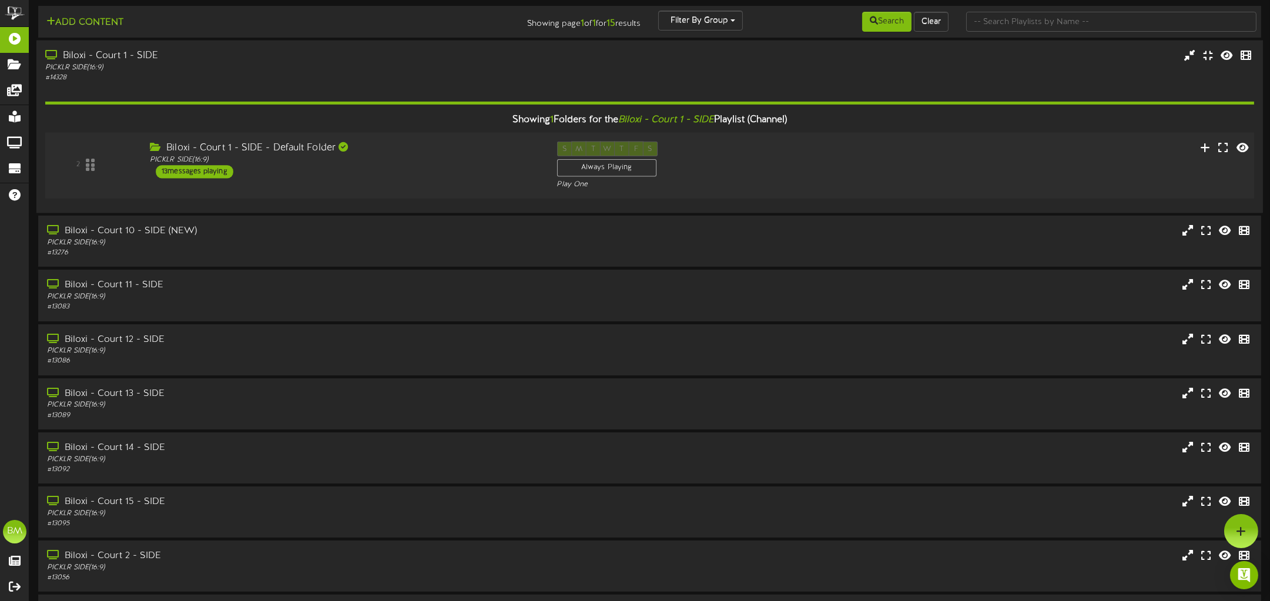
click at [220, 170] on div "13 messages playing" at bounding box center [195, 171] width 78 height 13
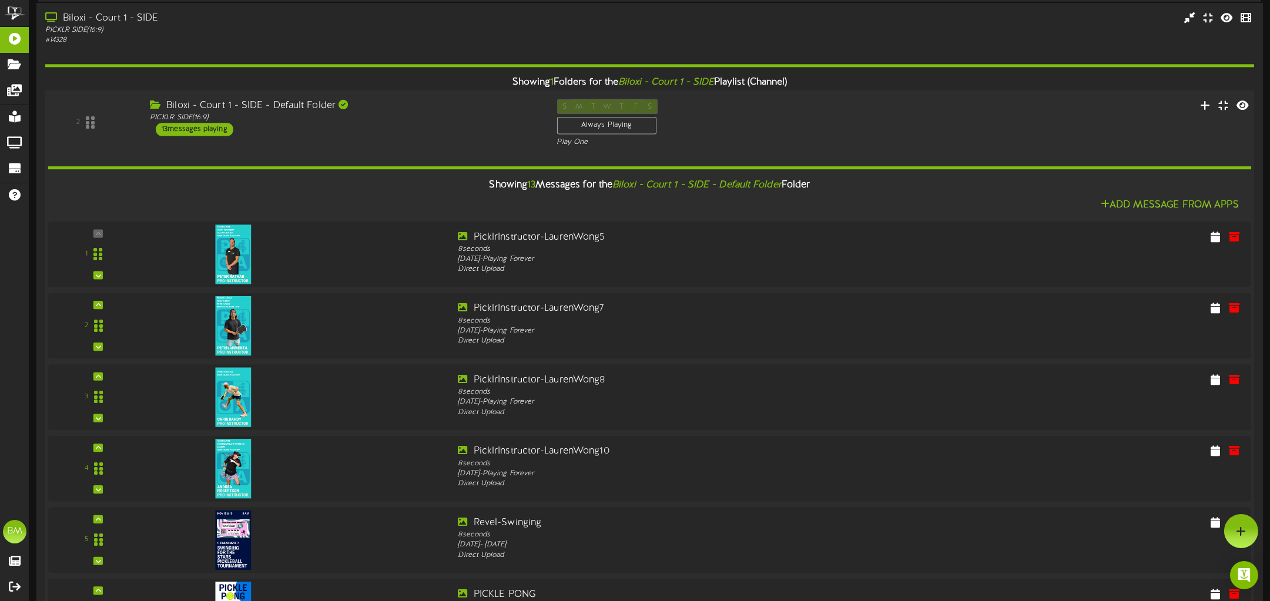
scroll to position [0, 0]
